Goal: Information Seeking & Learning: Learn about a topic

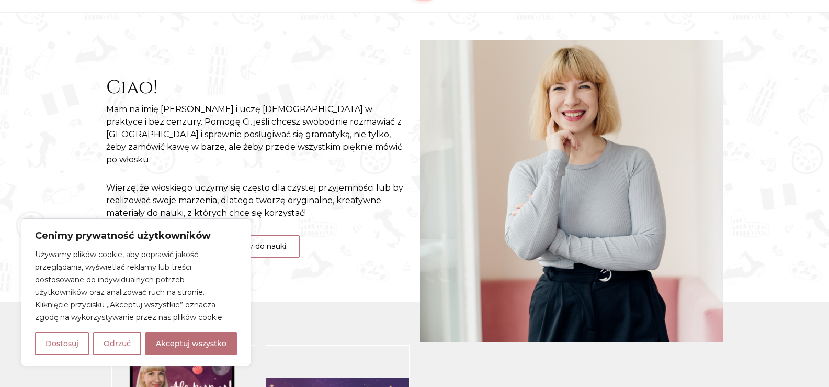
scroll to position [112, 0]
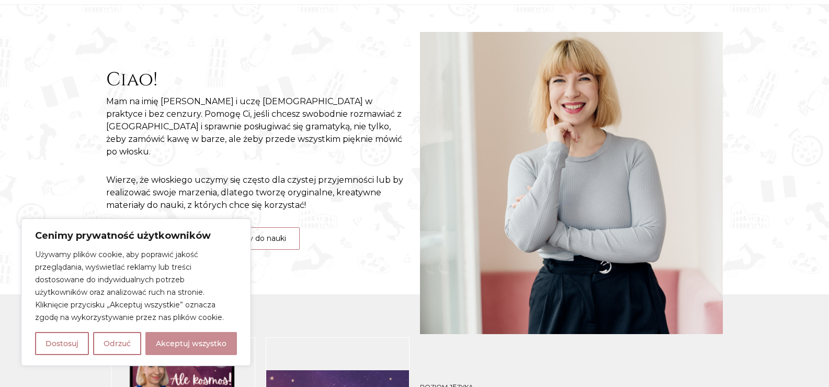
click at [192, 342] on button "Akceptuj wszystko" at bounding box center [191, 343] width 92 height 23
checkbox input "true"
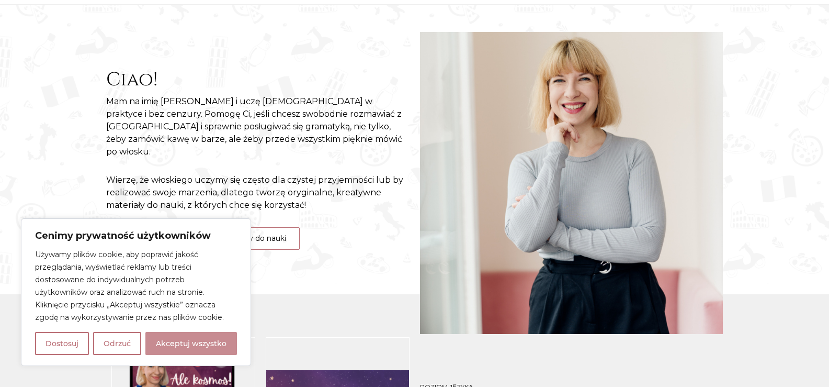
checkbox input "true"
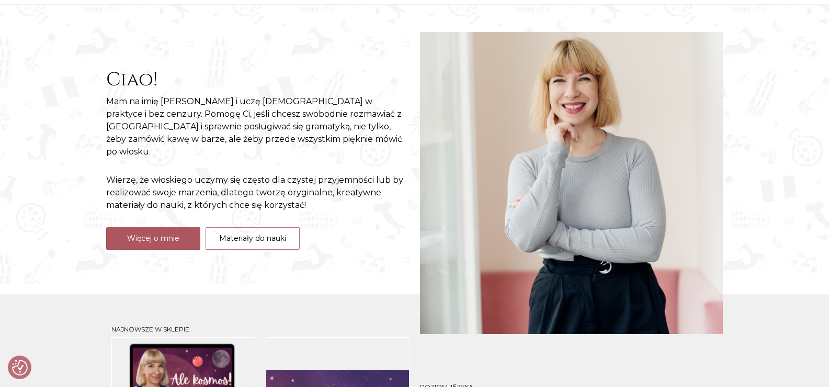
click at [173, 231] on link "Więcej o mnie" at bounding box center [153, 238] width 94 height 23
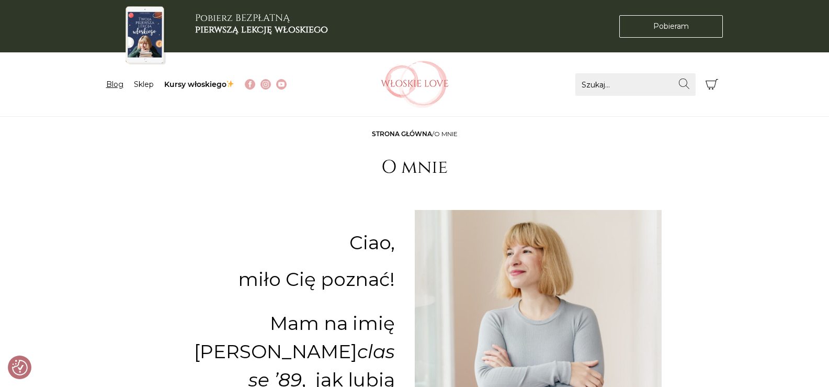
click at [111, 85] on link "Blog" at bounding box center [114, 84] width 17 height 9
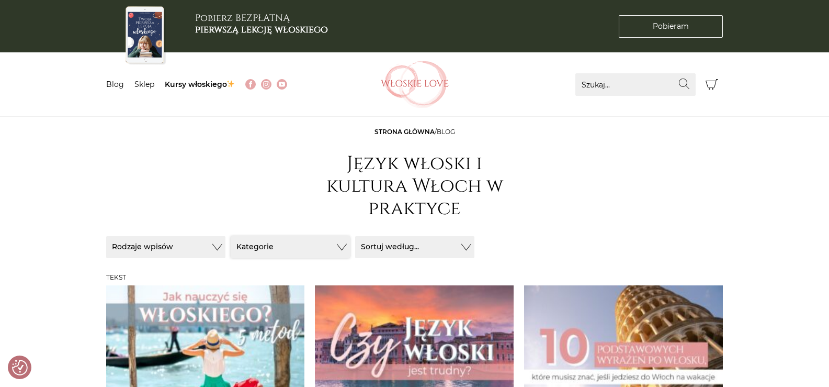
click at [323, 244] on button "Kategorie" at bounding box center [290, 247] width 119 height 22
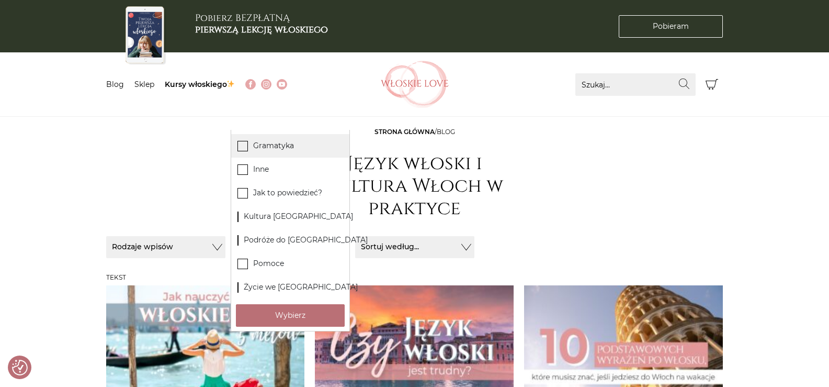
click at [245, 143] on icon at bounding box center [242, 145] width 9 height 9
click at [0, 0] on input "Gramatyka" at bounding box center [0, 0] width 0 height 0
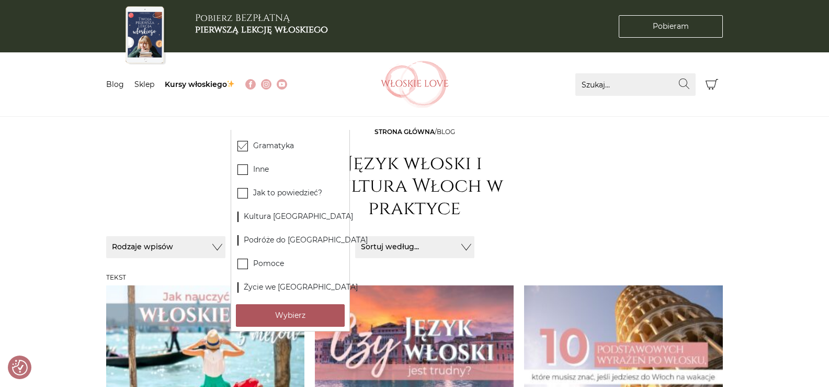
click at [301, 314] on button "Wybierz" at bounding box center [290, 315] width 109 height 23
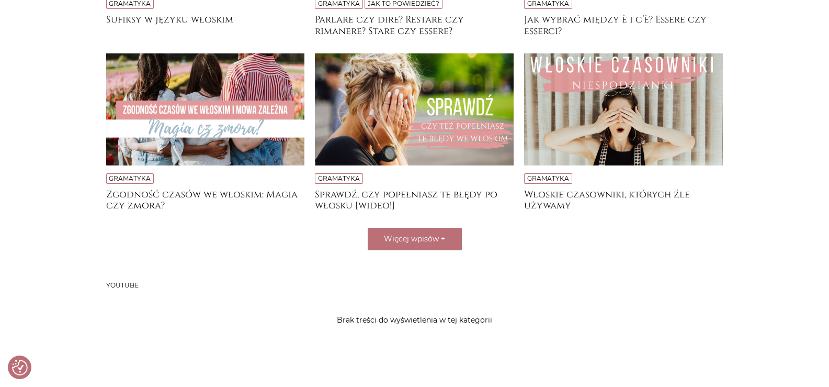
scroll to position [433, 0]
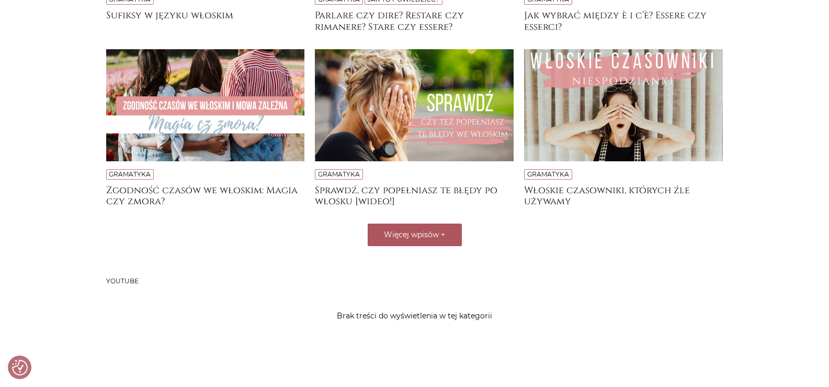
click at [412, 229] on button "Więcej wpisów +" at bounding box center [415, 234] width 94 height 23
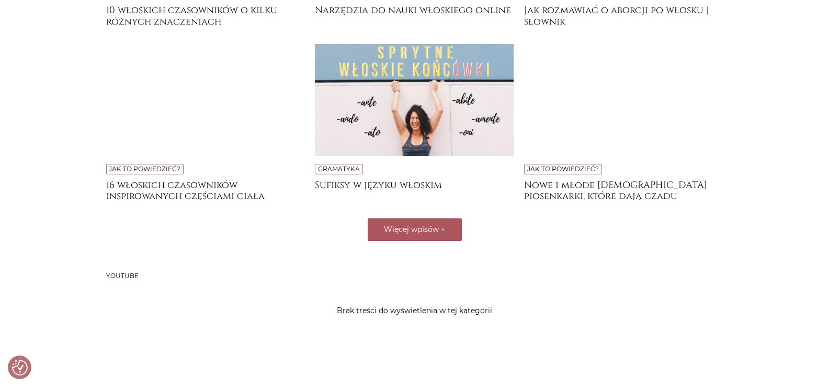
scroll to position [784, 0]
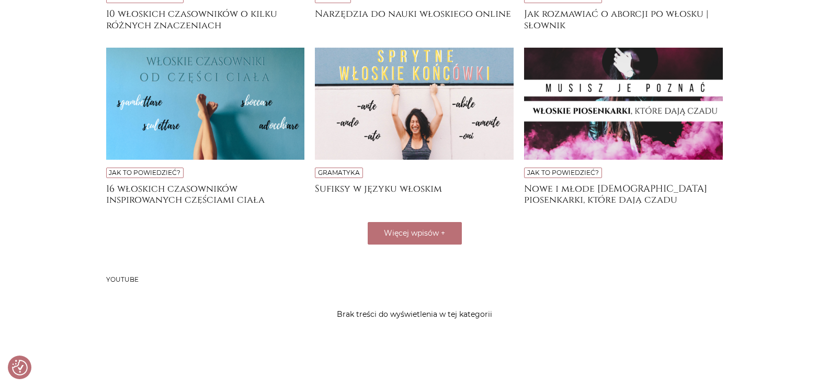
click at [626, 122] on img at bounding box center [623, 104] width 199 height 112
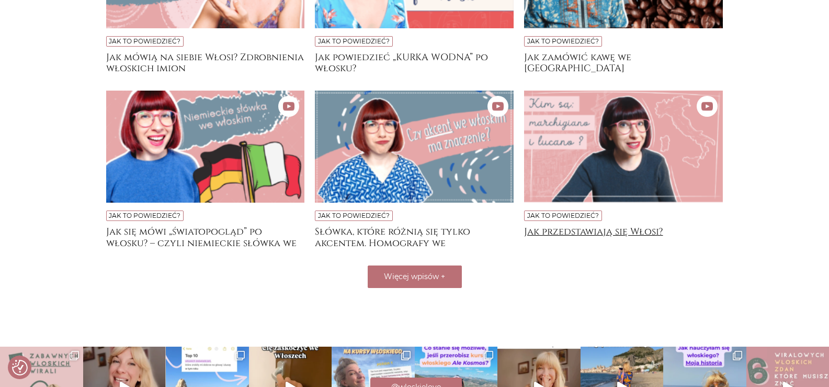
click at [575, 230] on h4 "Jak przedstawiają się Włosi?" at bounding box center [623, 236] width 199 height 21
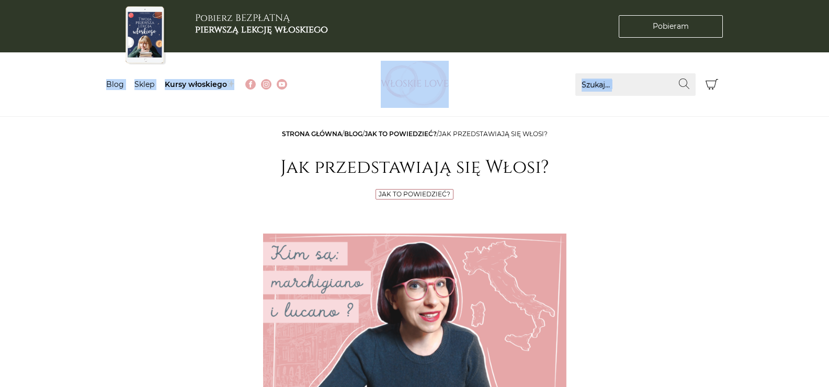
drag, startPoint x: 829, startPoint y: 42, endPoint x: 837, endPoint y: 107, distance: 65.9
drag, startPoint x: 833, startPoint y: 49, endPoint x: 806, endPoint y: -63, distance: 115.6
click at [351, 133] on link "Blog" at bounding box center [353, 134] width 18 height 8
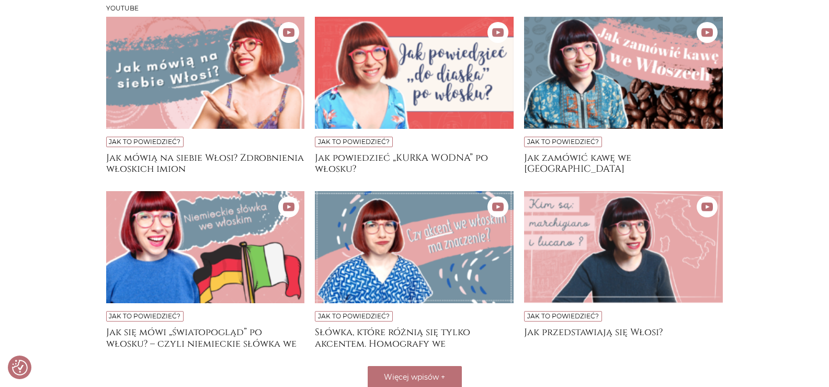
scroll to position [685, 0]
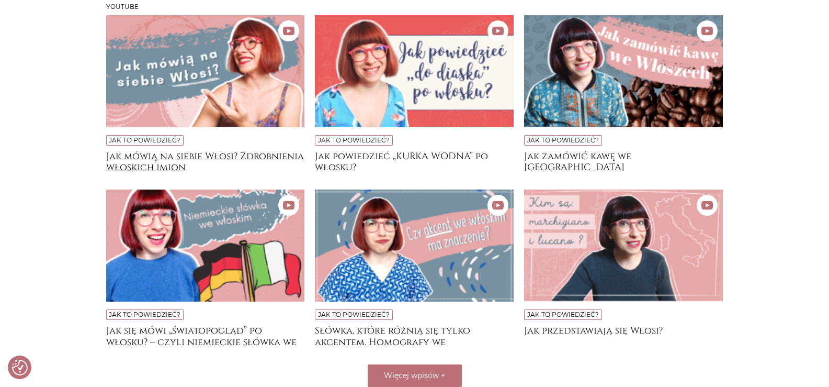
click at [260, 153] on h4 "Jak mówią na siebie Włosi? Zdrobnienia włoskich imion" at bounding box center [205, 161] width 199 height 21
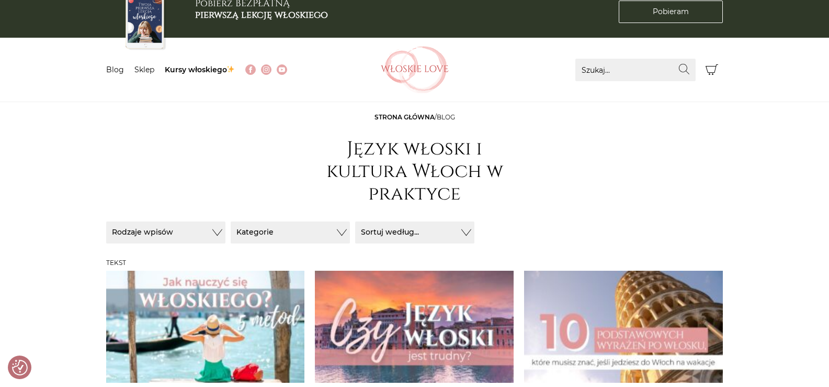
scroll to position [0, 0]
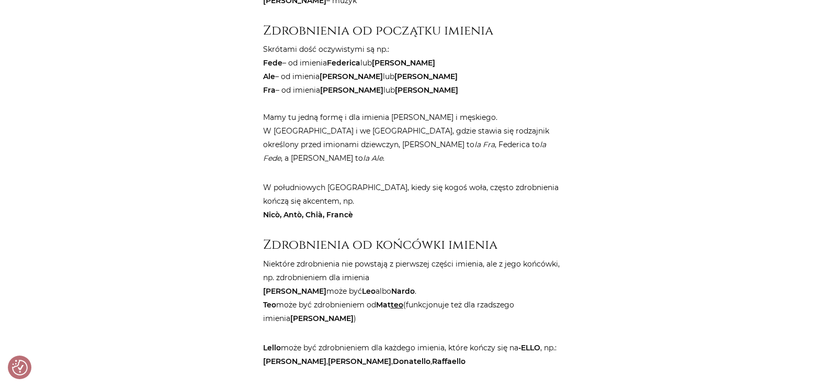
scroll to position [888, 0]
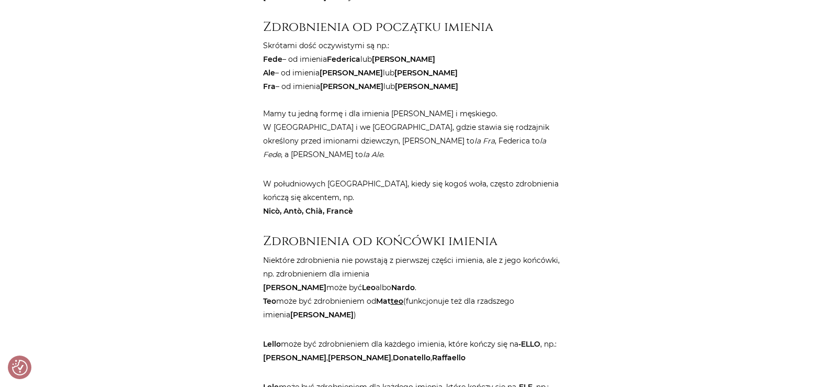
drag, startPoint x: 837, startPoint y: 82, endPoint x: 837, endPoint y: 165, distance: 82.7
